Goal: Task Accomplishment & Management: Use online tool/utility

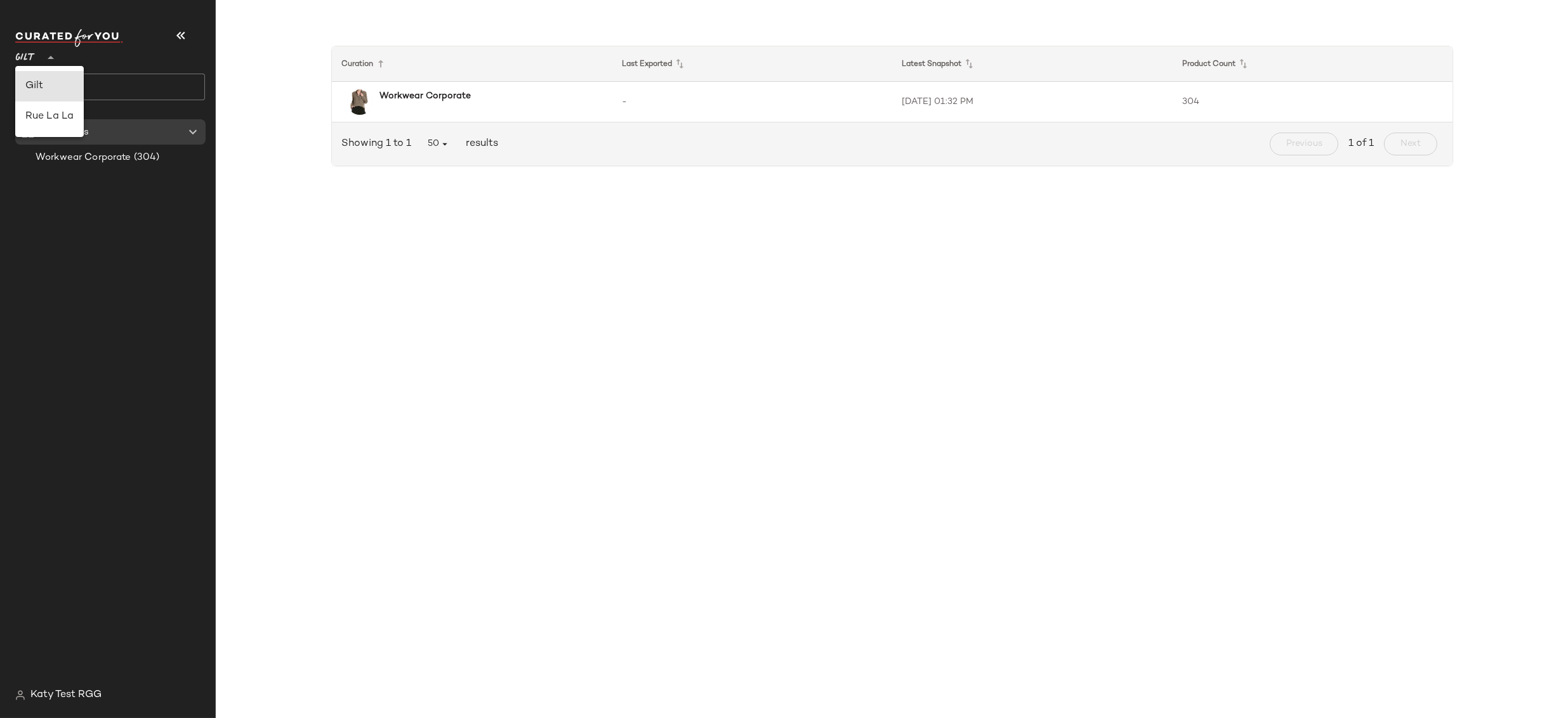
click at [21, 51] on span "Gilt" at bounding box center [24, 55] width 20 height 23
click at [84, 694] on span "Katy Test RGG" at bounding box center [66, 694] width 71 height 15
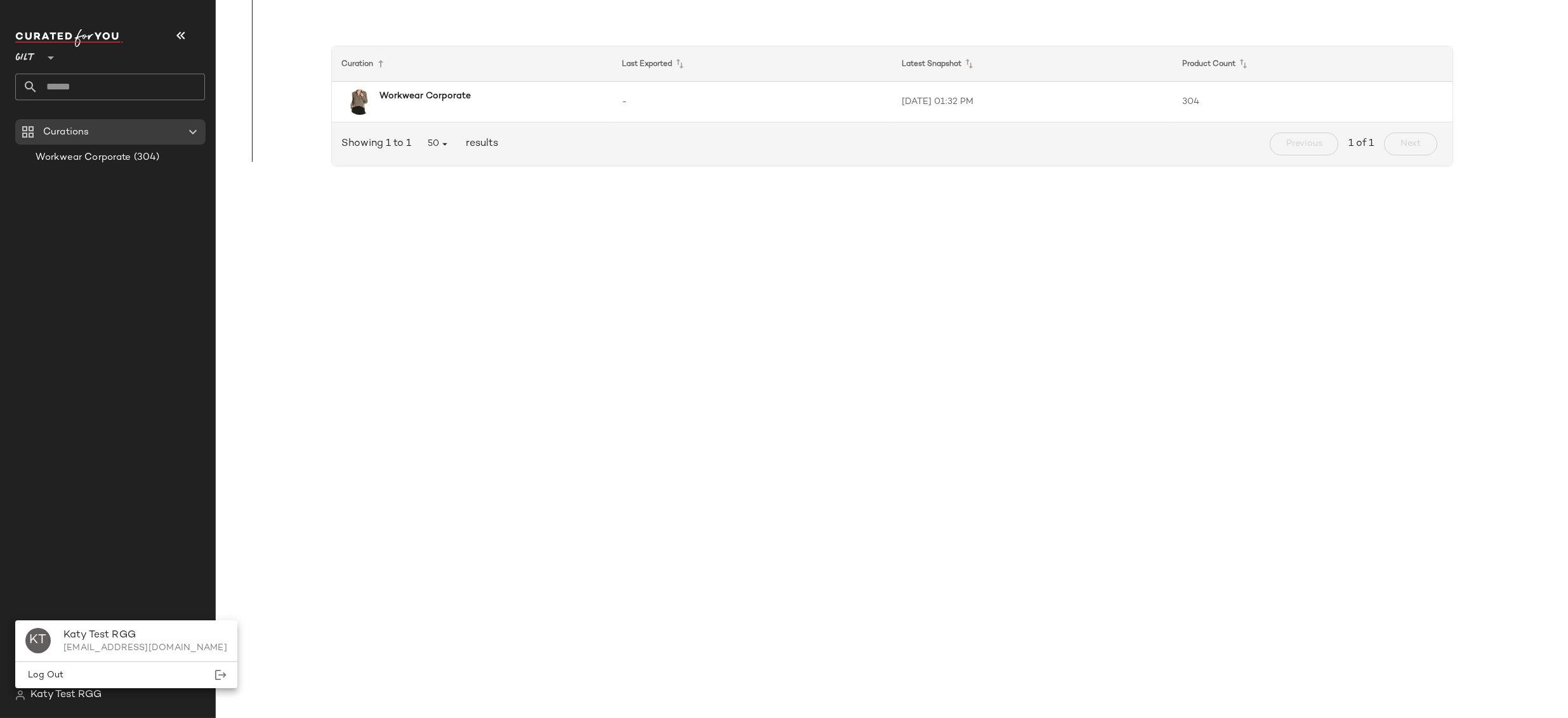
click at [78, 694] on span "Katy Test RGG" at bounding box center [66, 694] width 71 height 15
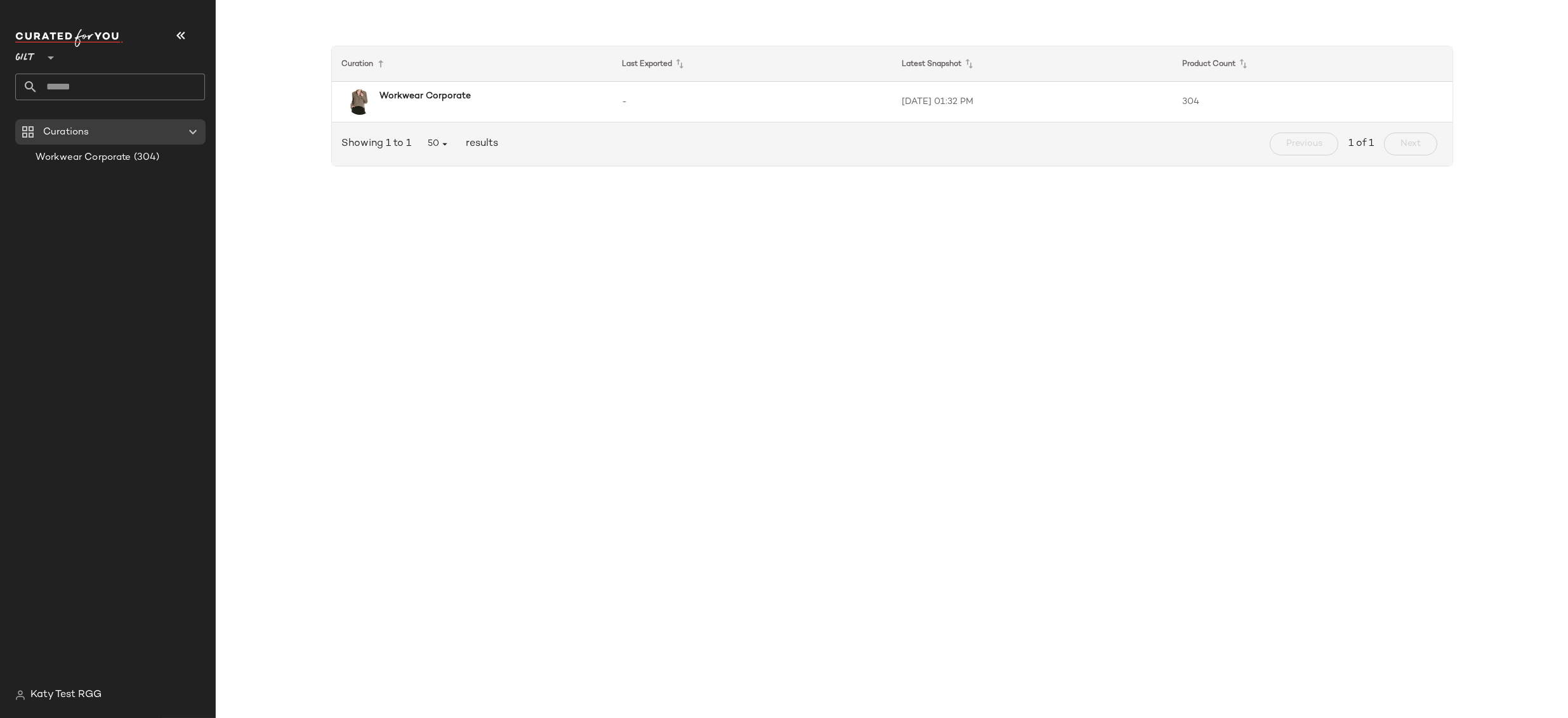
click at [78, 695] on span "Katy Test RGG" at bounding box center [66, 694] width 71 height 15
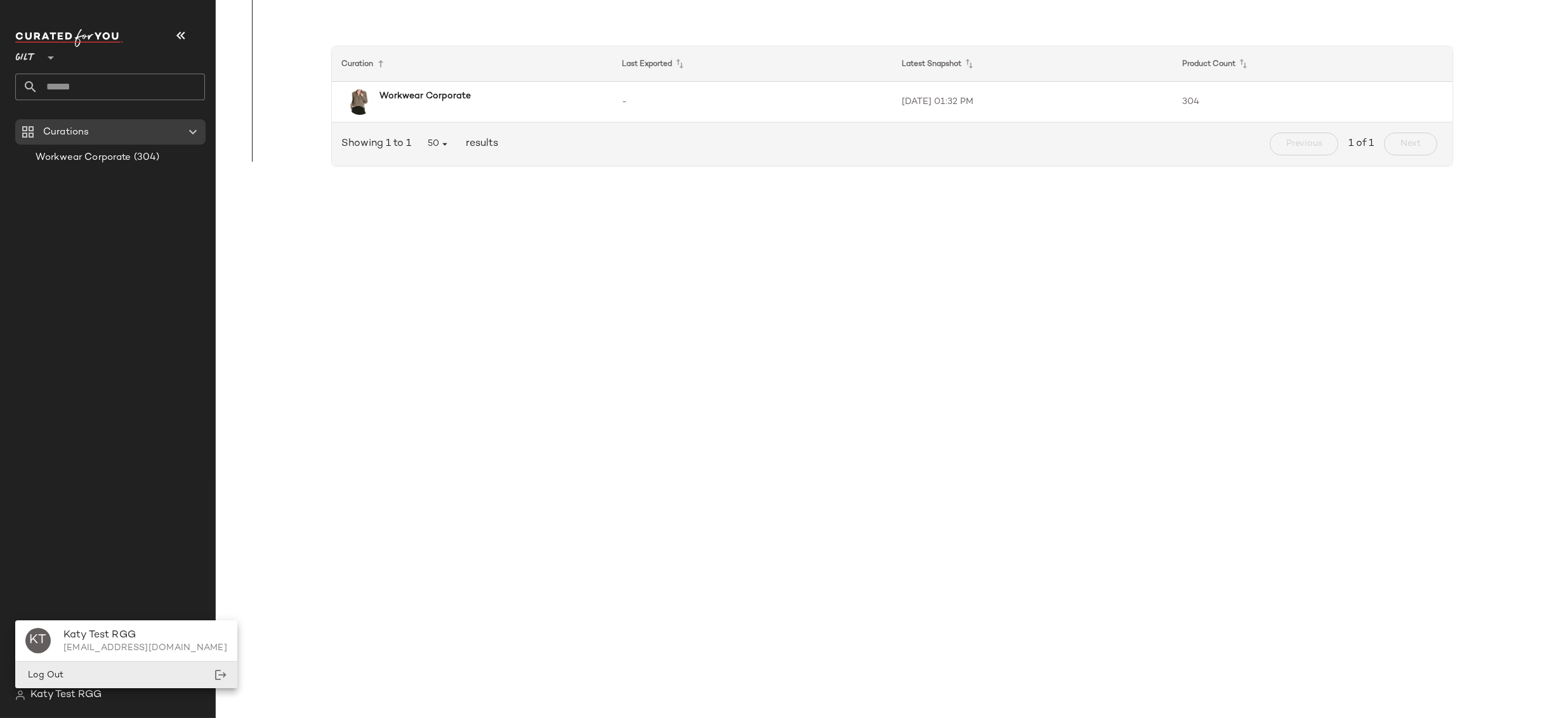
click at [78, 672] on div "Log Out" at bounding box center [126, 675] width 222 height 26
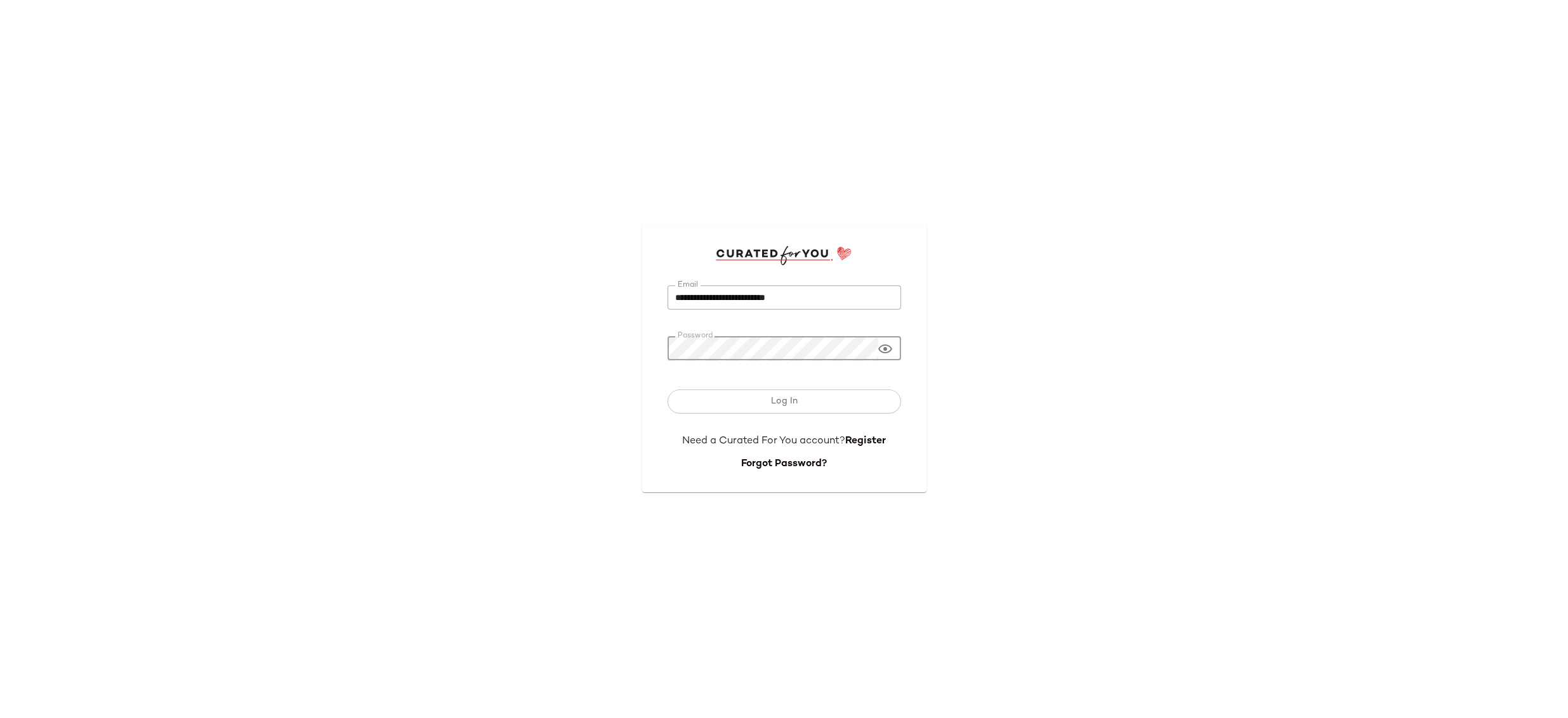
click at [808, 301] on input "**********" at bounding box center [784, 298] width 234 height 24
type input "**********"
click at [733, 410] on button "Log In" at bounding box center [784, 402] width 234 height 24
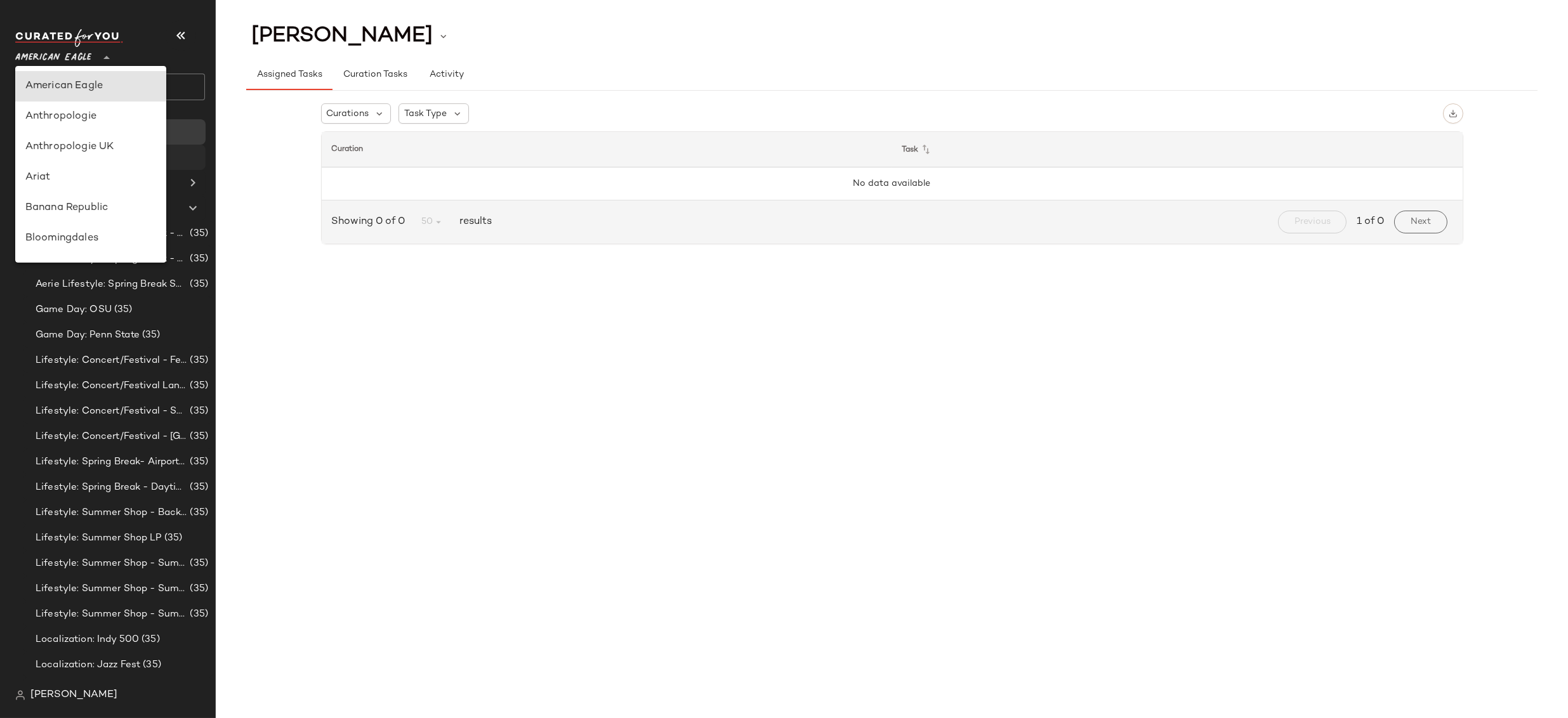
drag, startPoint x: 50, startPoint y: 58, endPoint x: 82, endPoint y: 158, distance: 105.0
click at [51, 59] on span "American Eagle" at bounding box center [52, 55] width 76 height 23
click at [82, 237] on div "Revolve" at bounding box center [91, 230] width 131 height 15
click at [64, 61] on icon at bounding box center [64, 58] width 15 height 15
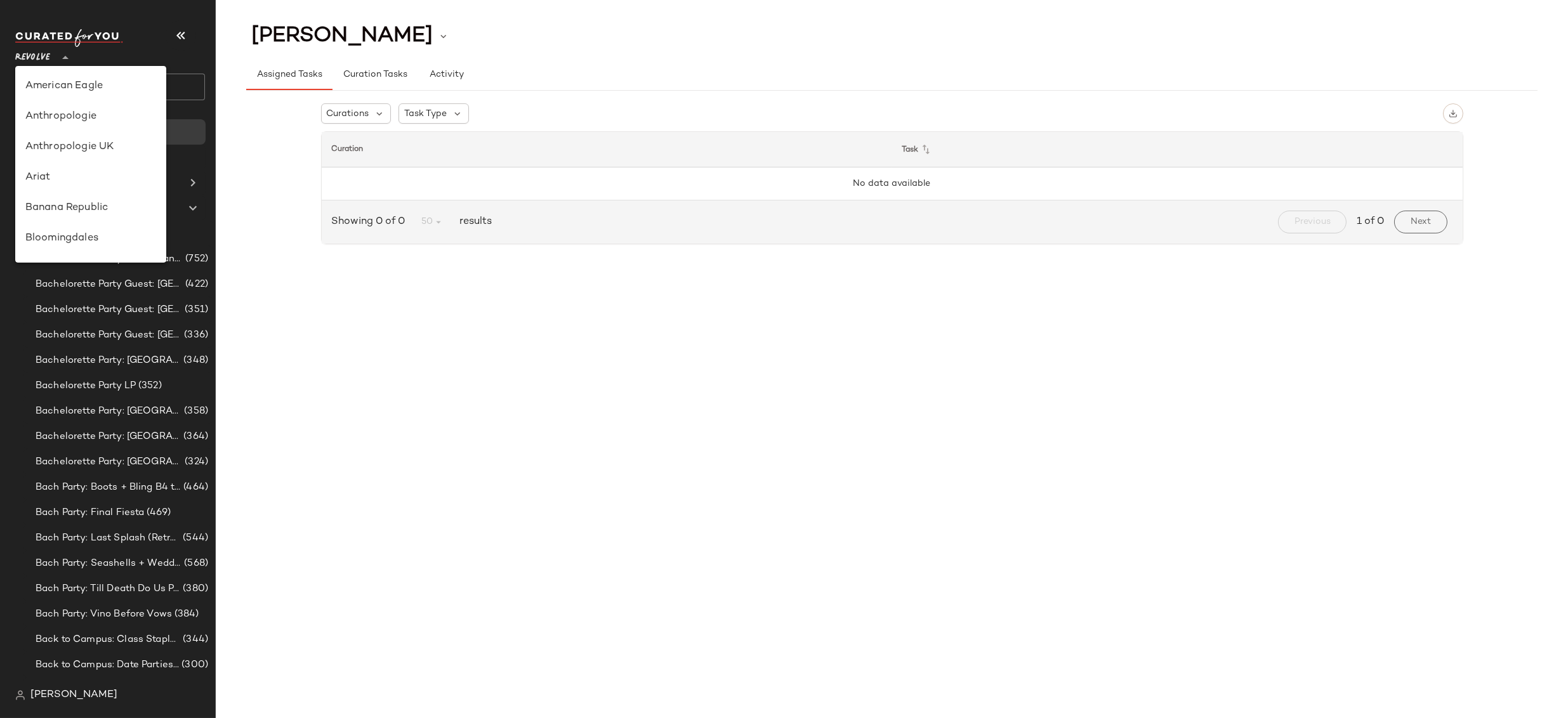
scroll to position [609, 0]
click at [85, 121] on div "Rue La La" at bounding box center [91, 116] width 131 height 15
type input "**"
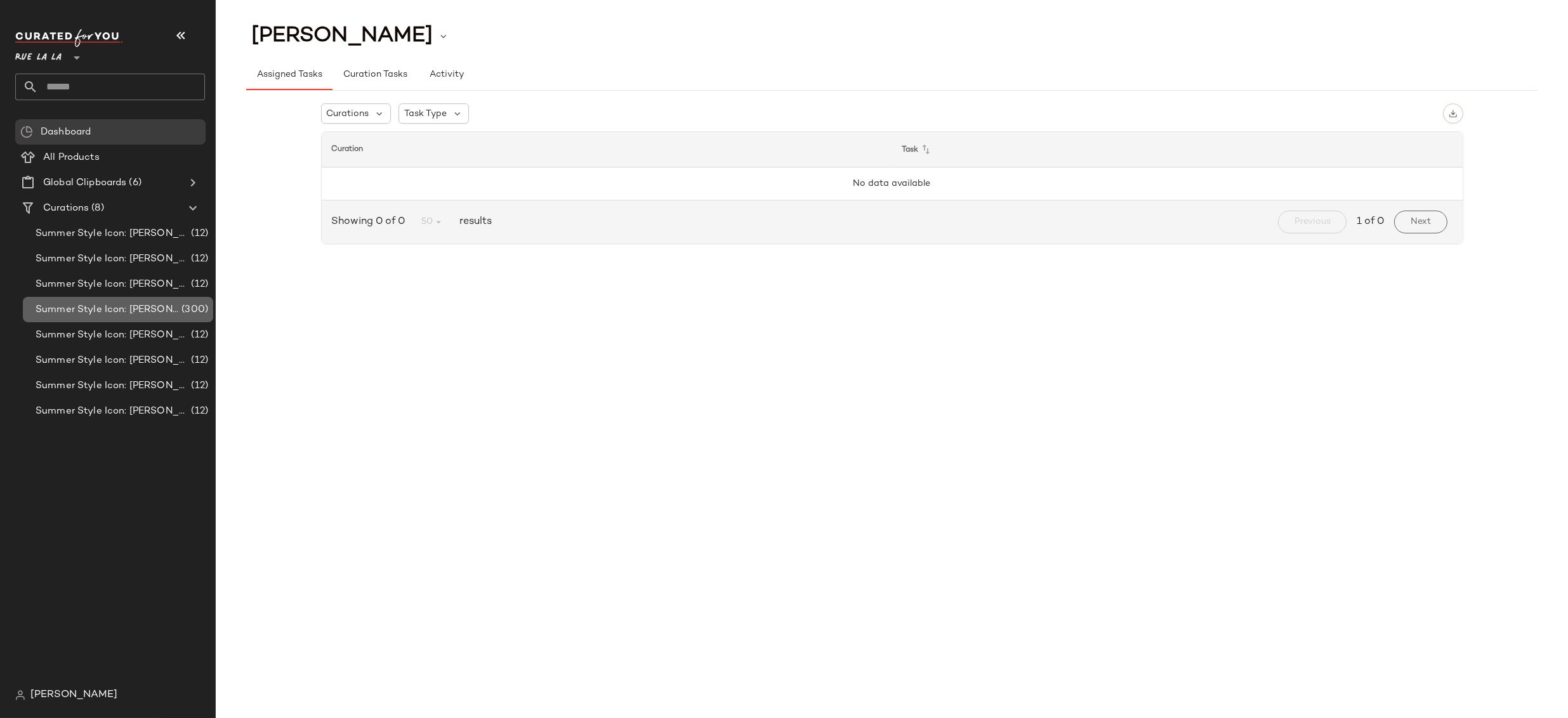
click at [125, 305] on span "Summer Style Icon: [PERSON_NAME]" at bounding box center [107, 309] width 144 height 15
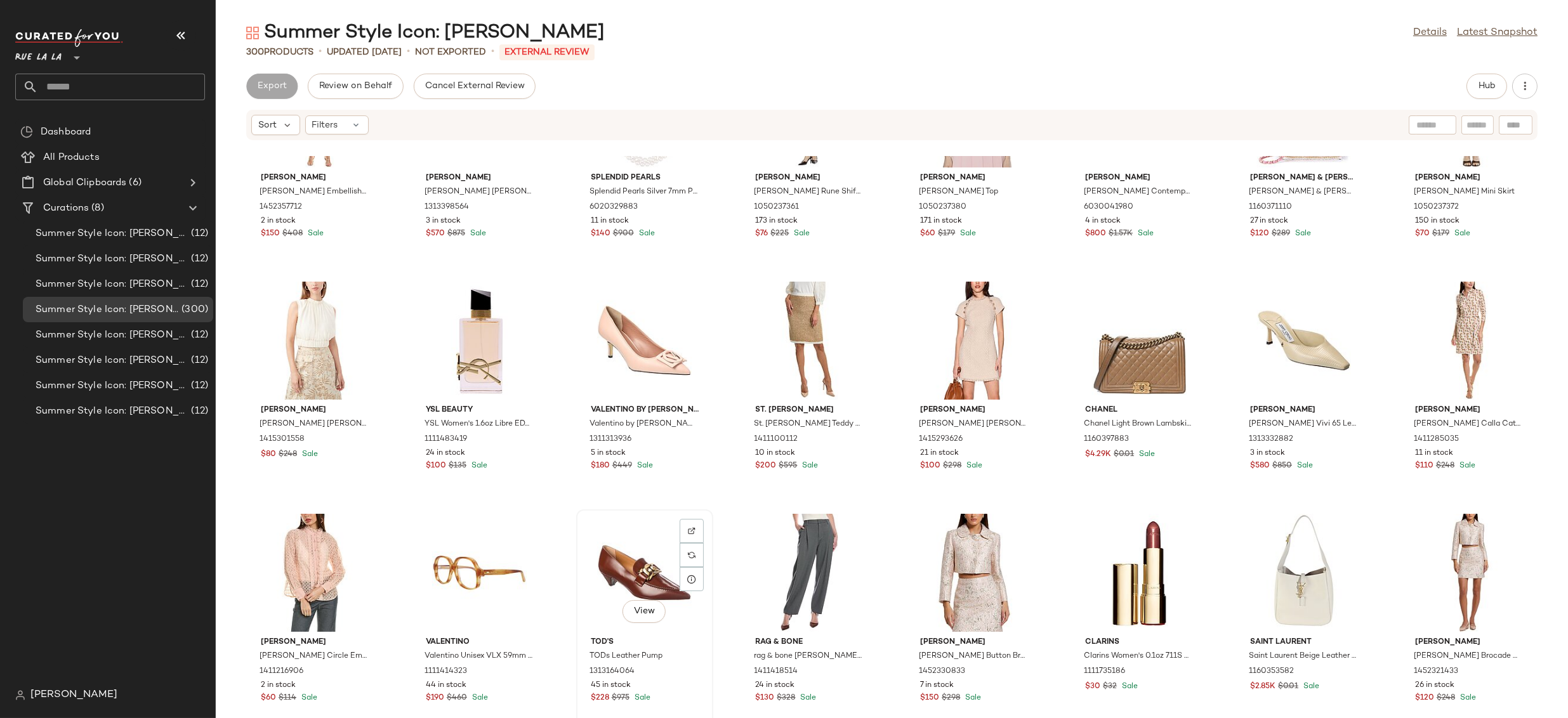
scroll to position [1189, 0]
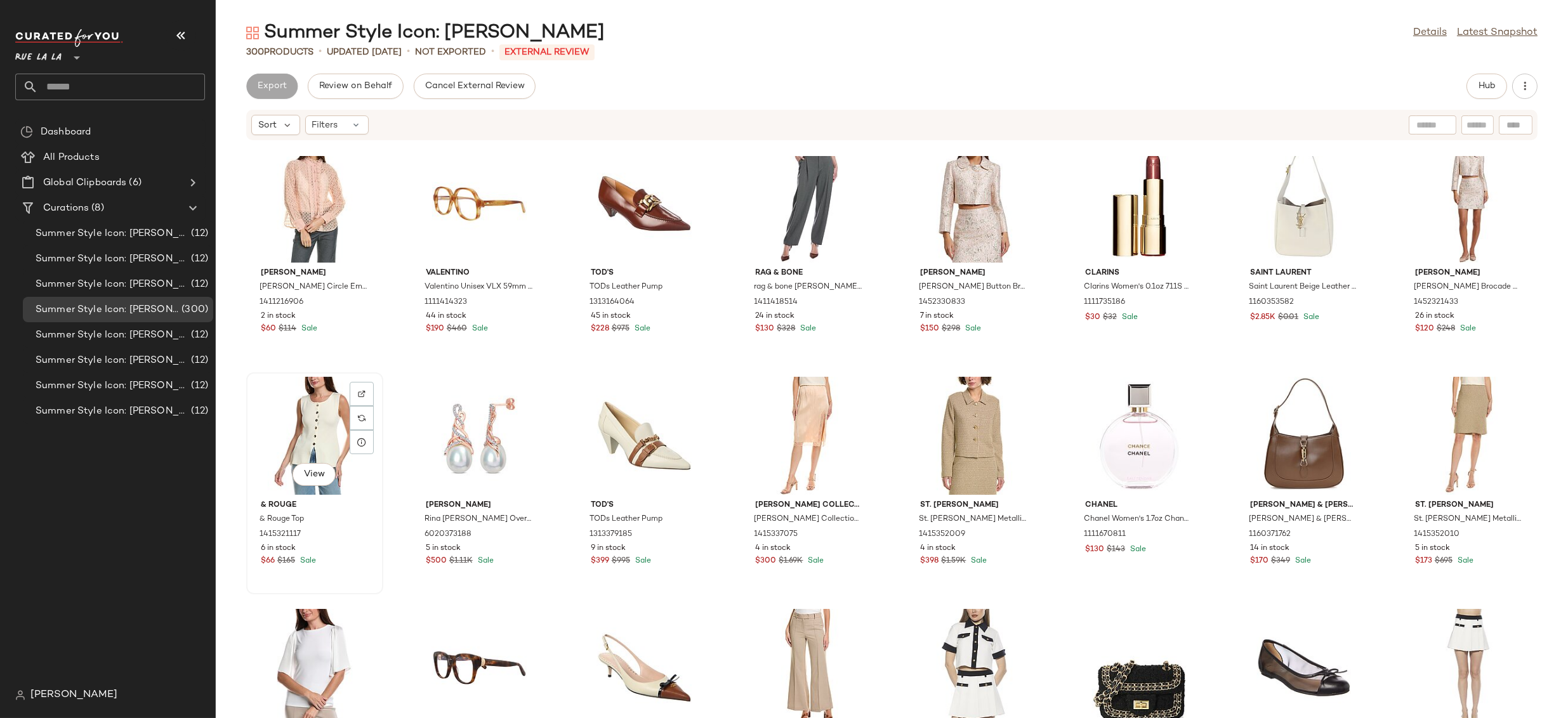
click at [309, 420] on div "View" at bounding box center [315, 436] width 128 height 118
click at [362, 536] on img "button" at bounding box center [360, 534] width 8 height 8
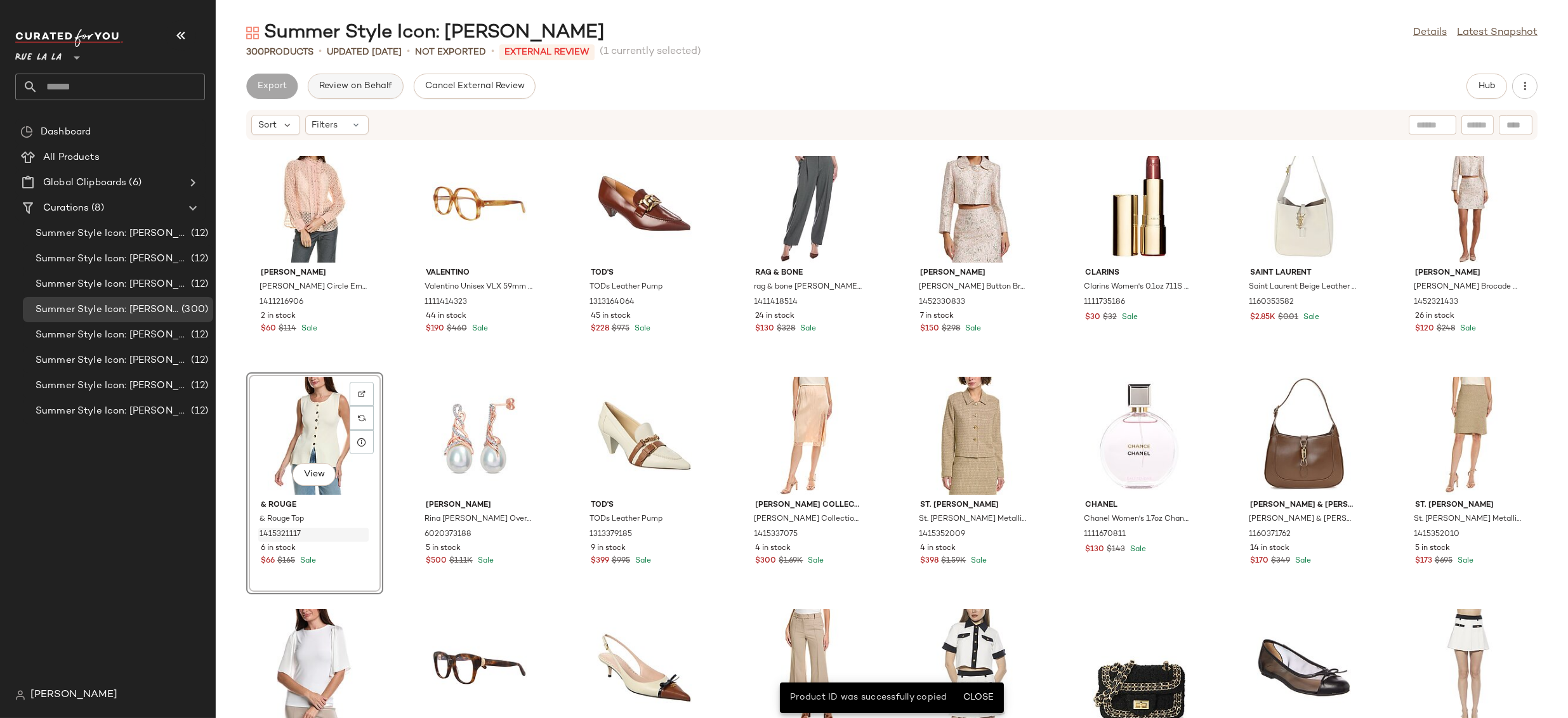
click at [378, 90] on span "Review on Behalf" at bounding box center [356, 86] width 73 height 10
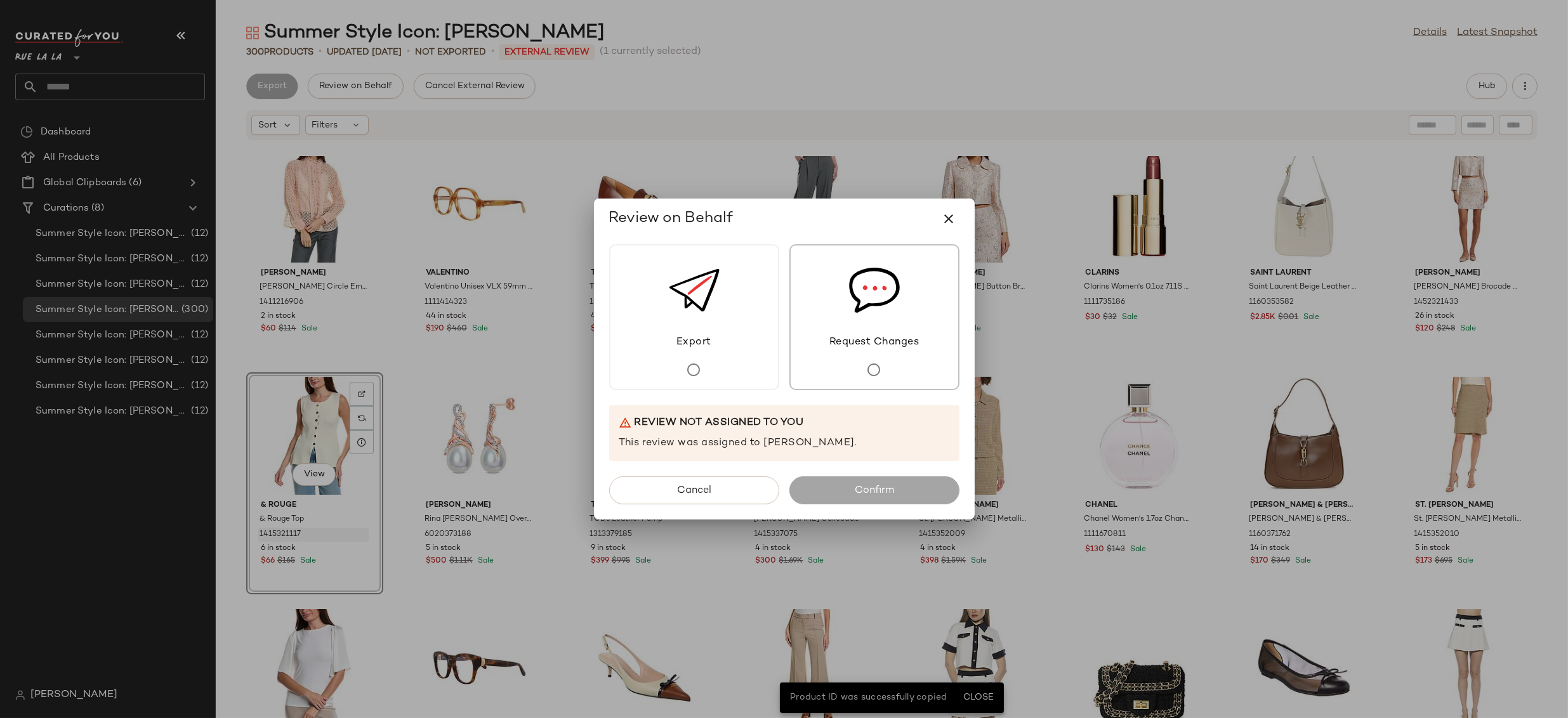
click at [857, 373] on div "Request Changes" at bounding box center [874, 316] width 170 height 146
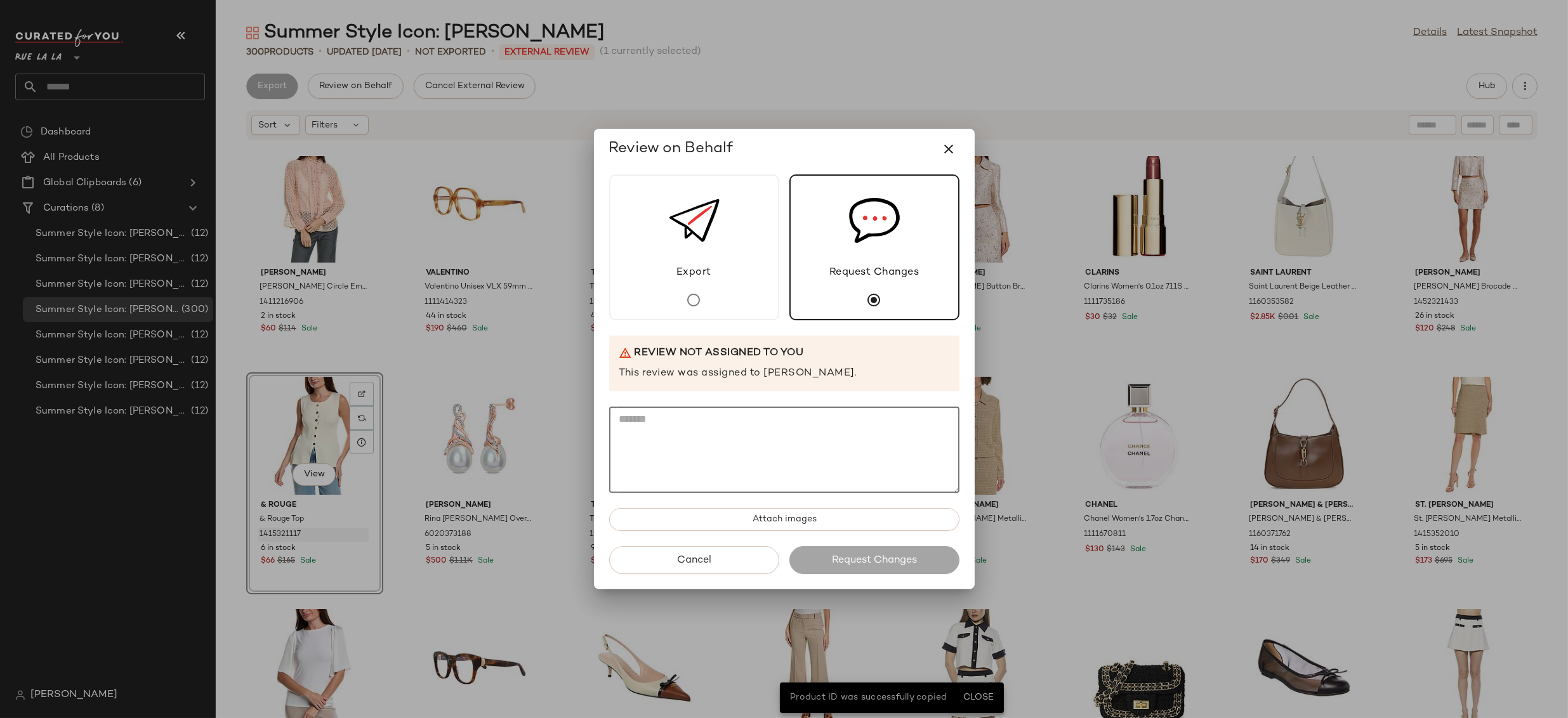
click at [834, 478] on textarea at bounding box center [784, 450] width 350 height 86
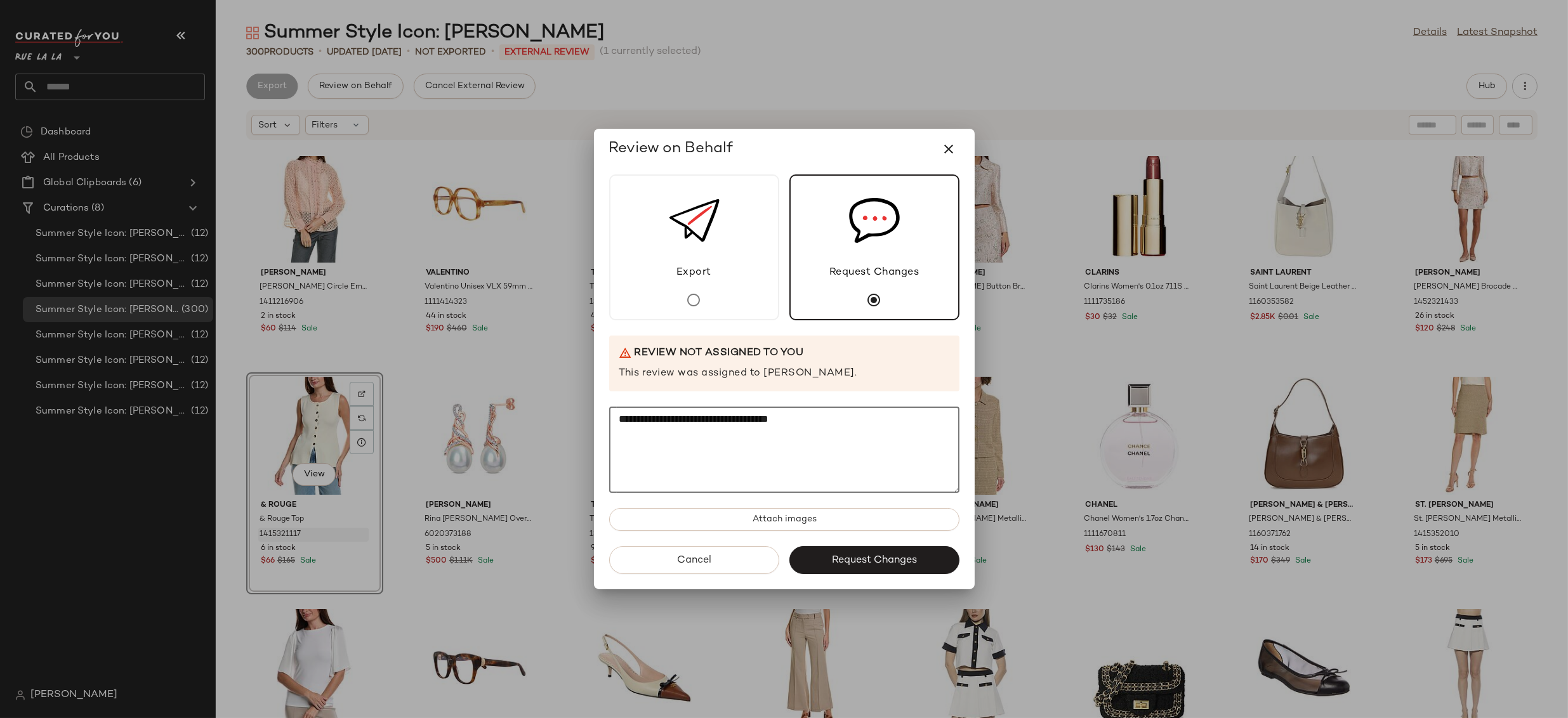
paste textarea "**********"
type textarea "**********"
drag, startPoint x: 791, startPoint y: 150, endPoint x: 835, endPoint y: 159, distance: 44.9
click at [837, 147] on div "Review on Behalf" at bounding box center [787, 149] width 356 height 30
drag, startPoint x: 879, startPoint y: 428, endPoint x: 508, endPoint y: 414, distance: 371.3
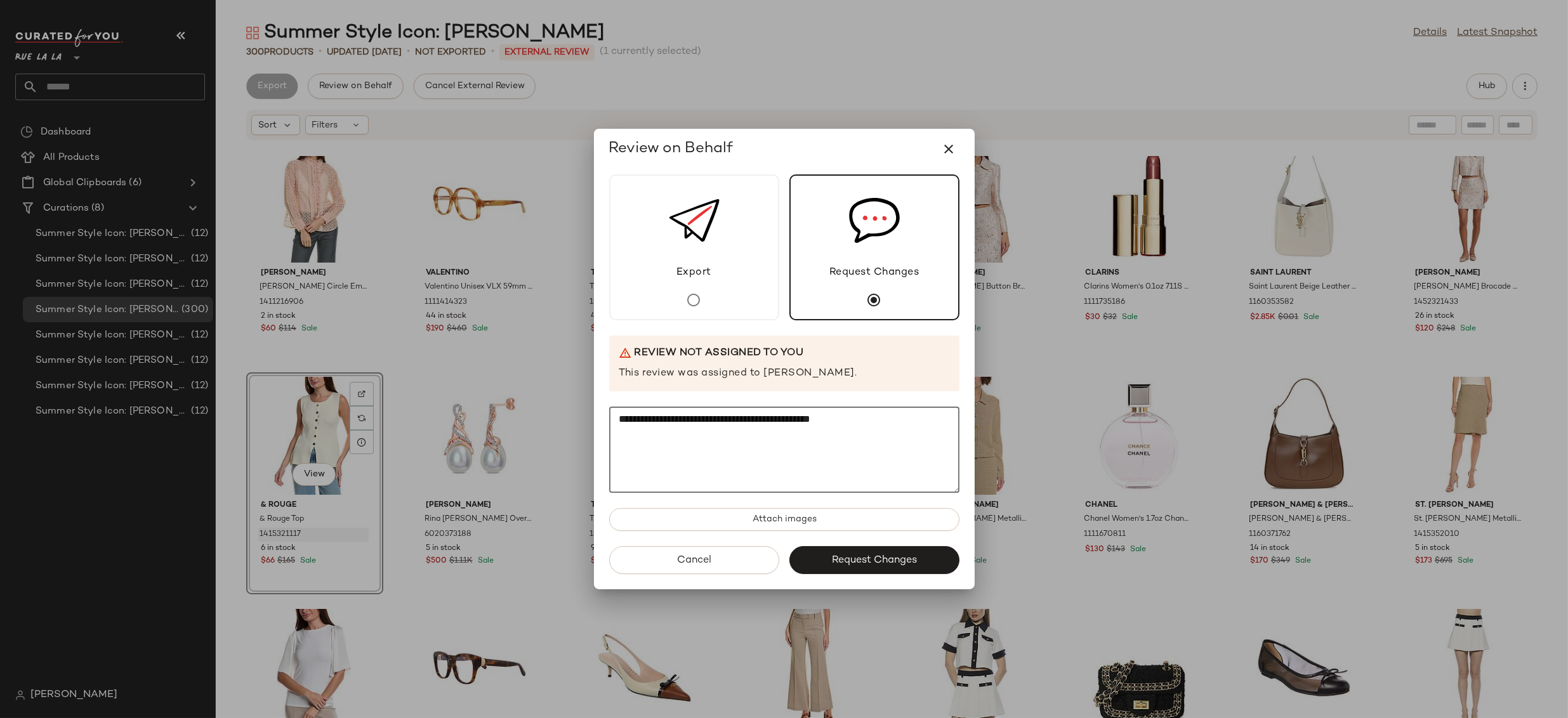
click at [508, 414] on div "**********" at bounding box center [784, 359] width 1568 height 718
click at [952, 151] on icon "button" at bounding box center [949, 148] width 15 height 15
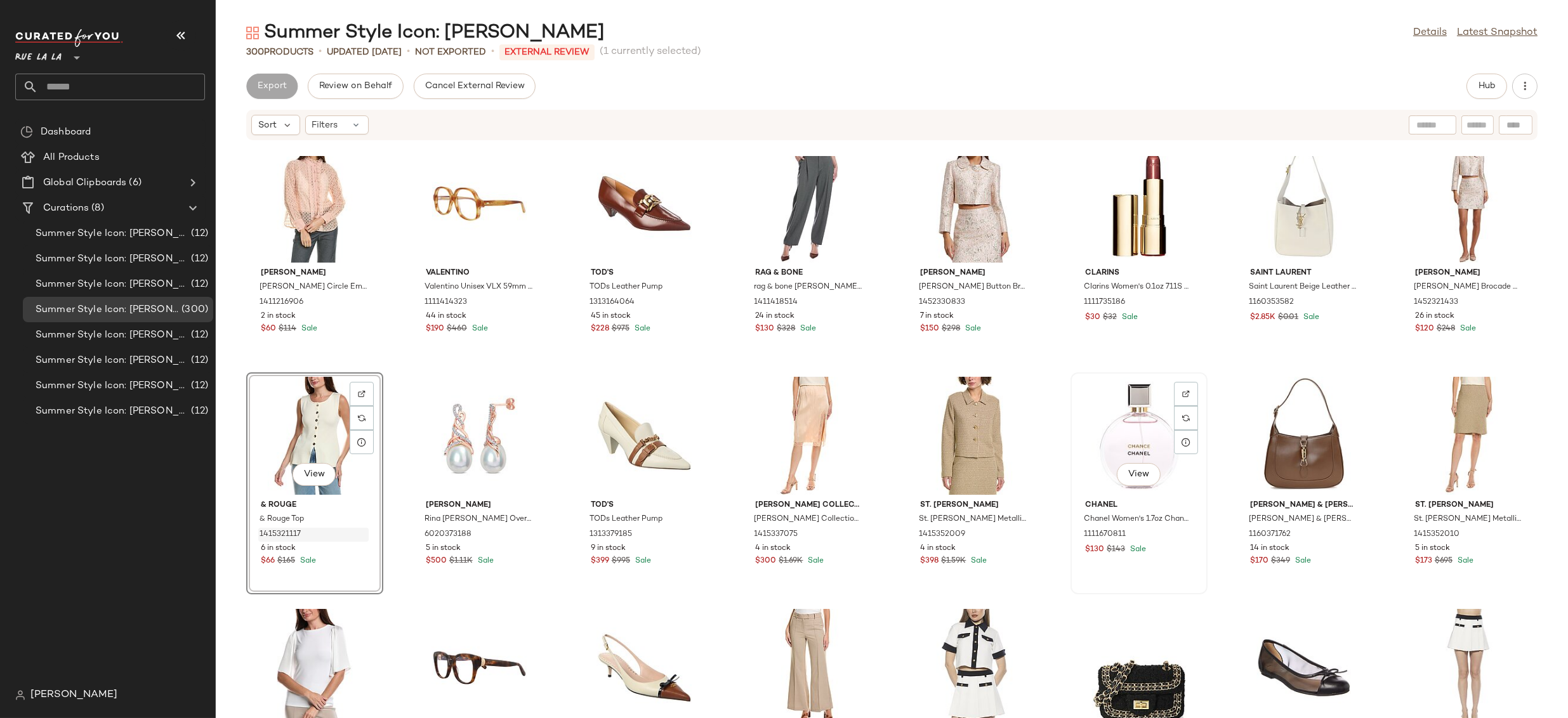
click at [1134, 441] on div "View" at bounding box center [1139, 436] width 128 height 118
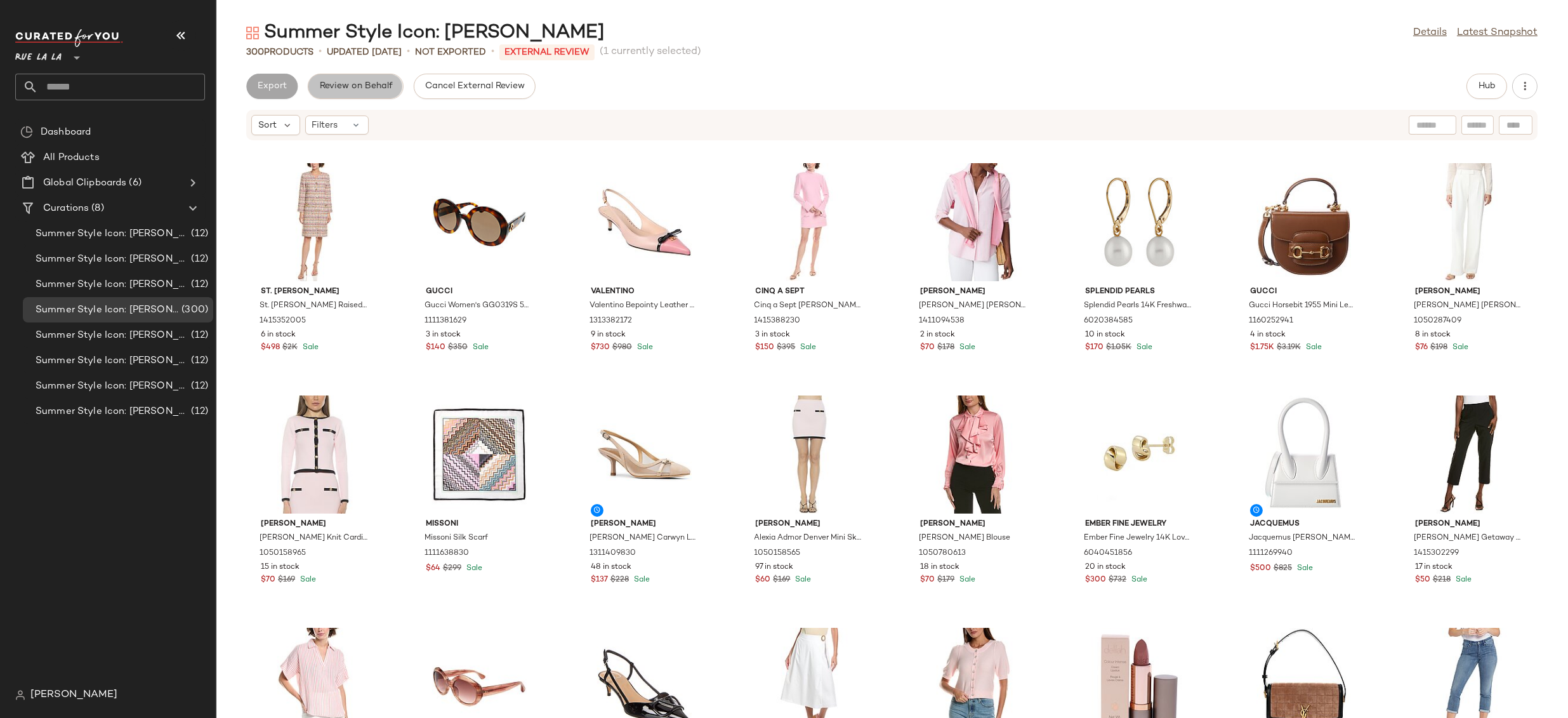
click at [350, 94] on button "Review on Behalf" at bounding box center [355, 85] width 95 height 25
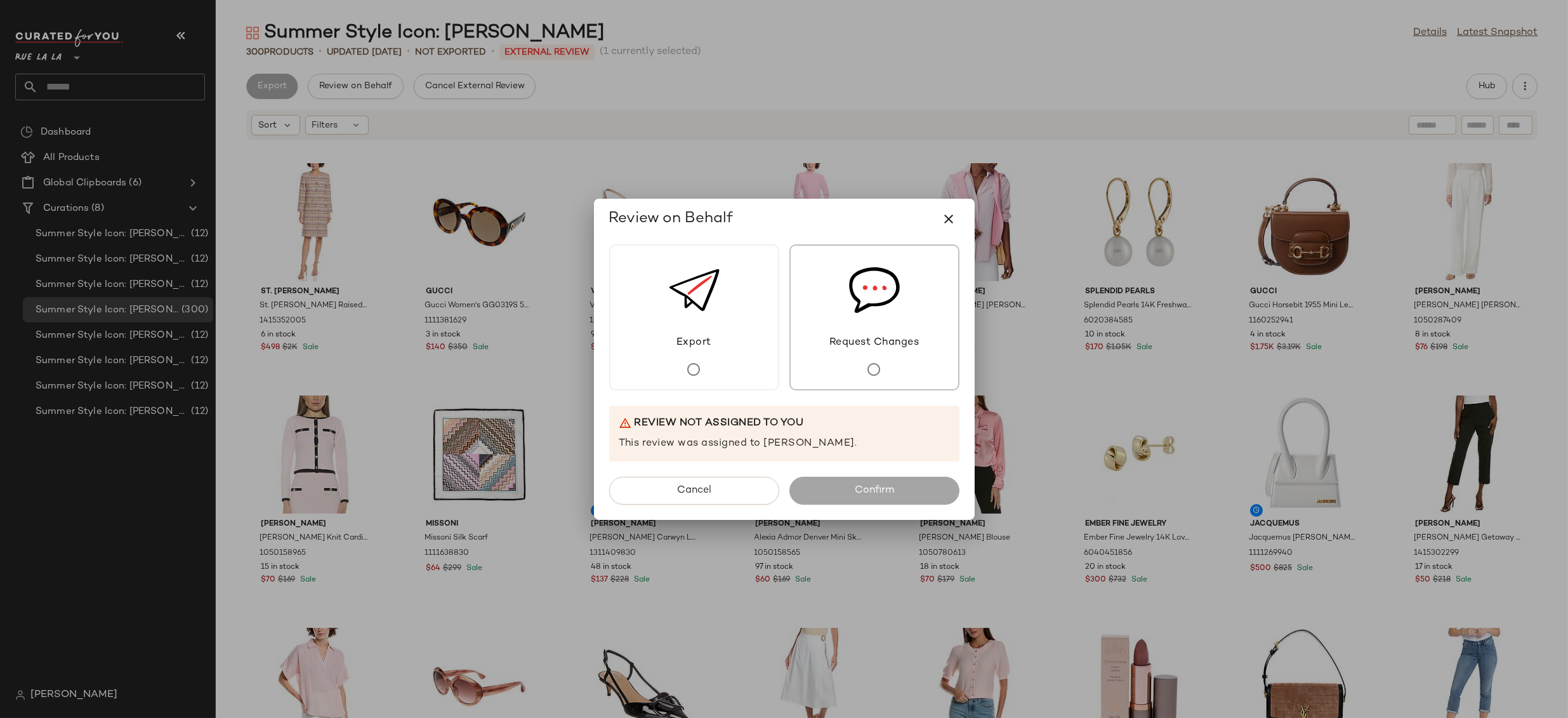
click at [860, 336] on span "Request Changes" at bounding box center [875, 342] width 108 height 15
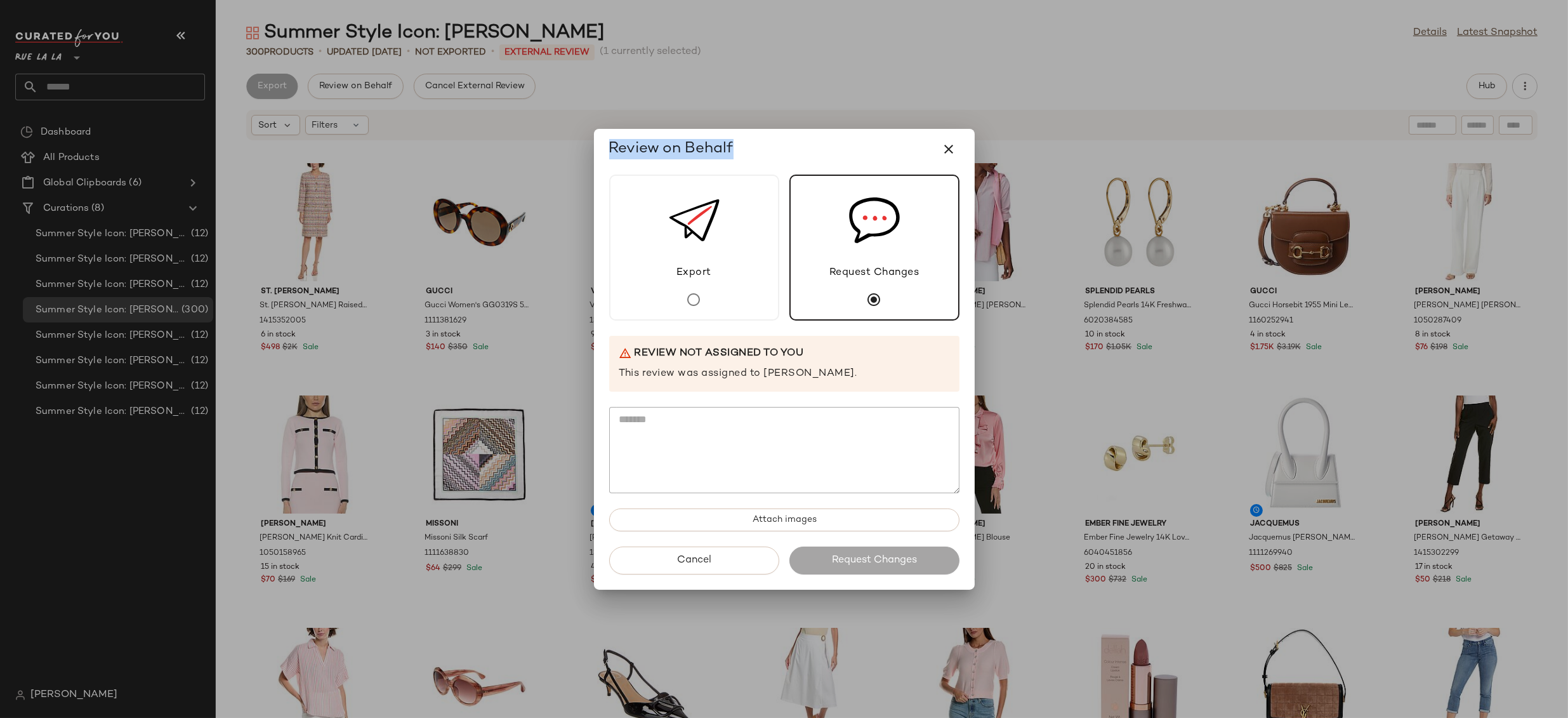
drag, startPoint x: 762, startPoint y: 145, endPoint x: 506, endPoint y: 178, distance: 258.1
click at [506, 177] on div "Review on Behalf Export Request Changes Review not assigned to you This review …" at bounding box center [784, 359] width 1568 height 718
click at [945, 152] on icon "button" at bounding box center [949, 148] width 15 height 15
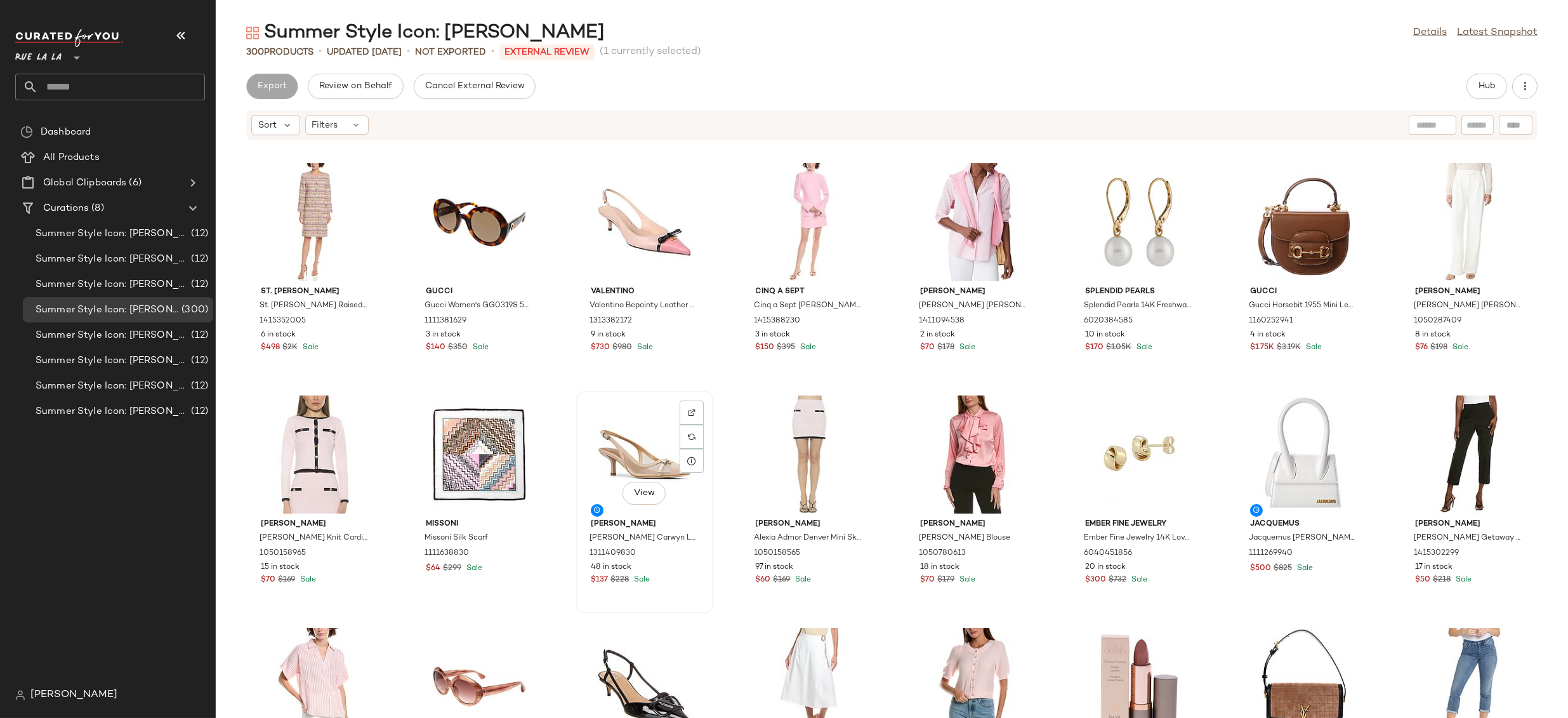
click at [639, 442] on div "View" at bounding box center [644, 454] width 128 height 118
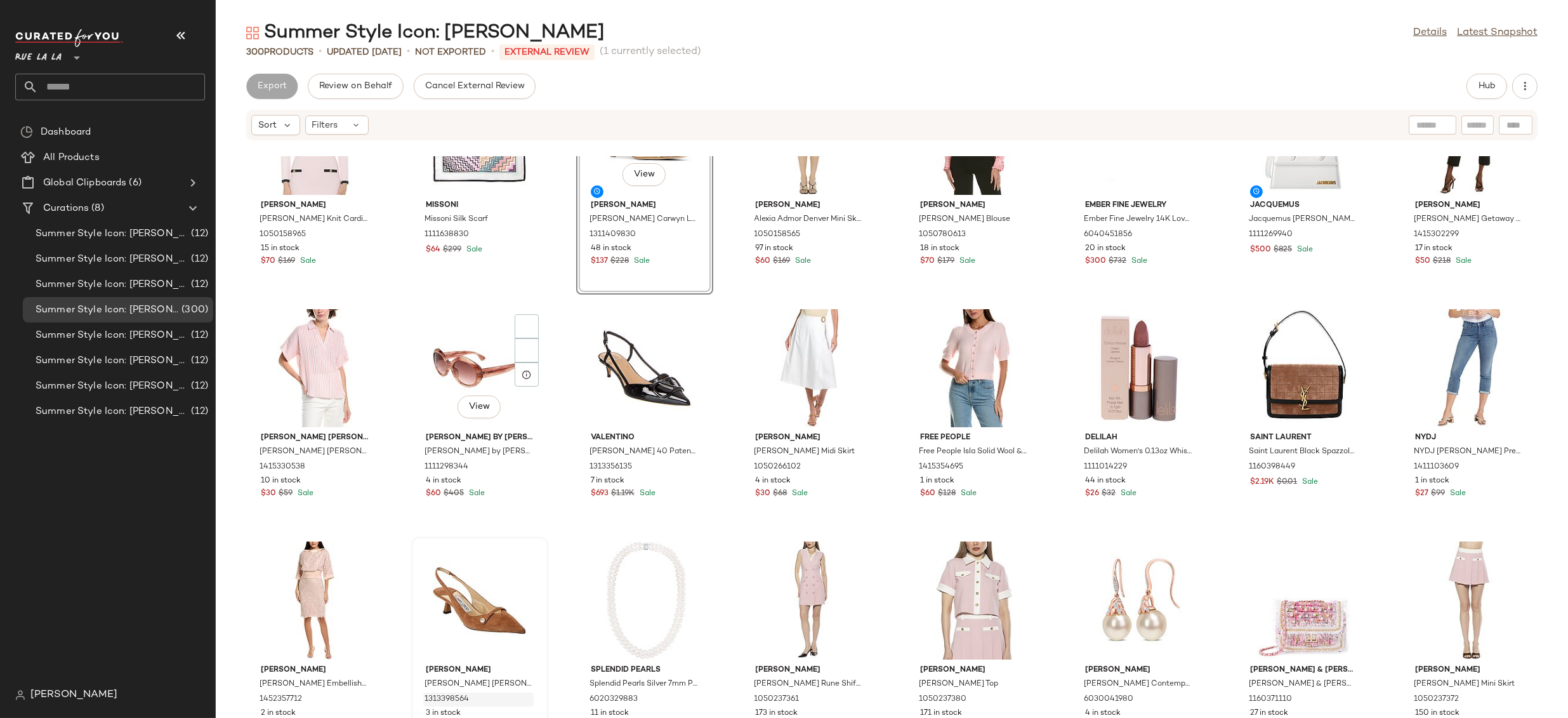
scroll to position [450, 0]
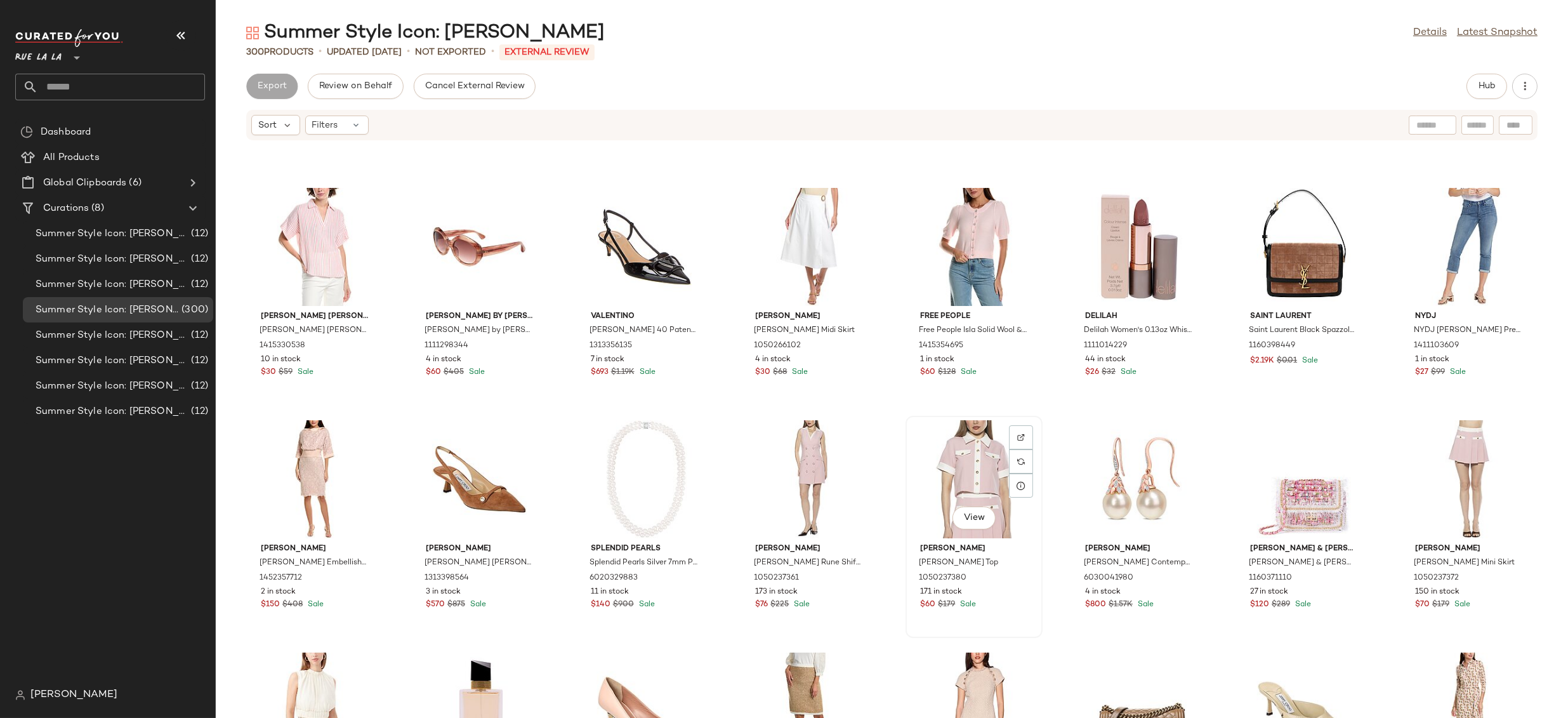
click at [940, 433] on div "View" at bounding box center [974, 478] width 128 height 118
click at [973, 484] on div "View" at bounding box center [974, 478] width 128 height 118
